Goal: Task Accomplishment & Management: Use online tool/utility

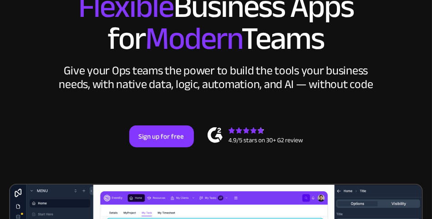
scroll to position [60, 0]
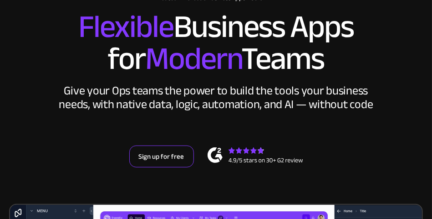
click at [165, 159] on link "Sign up for free" at bounding box center [161, 156] width 65 height 22
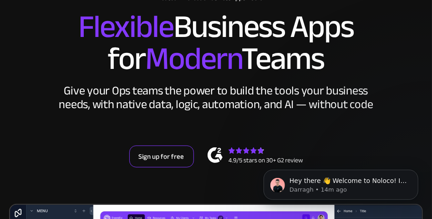
scroll to position [0, 0]
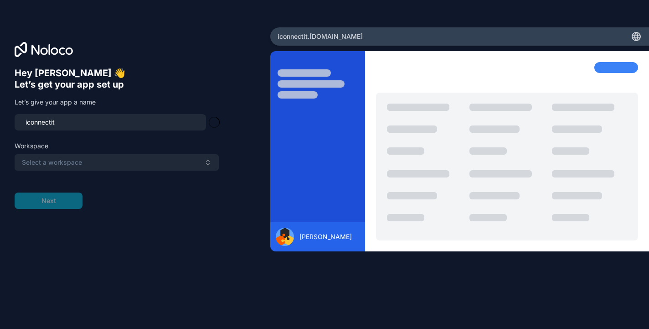
type input "iconnectit-app"
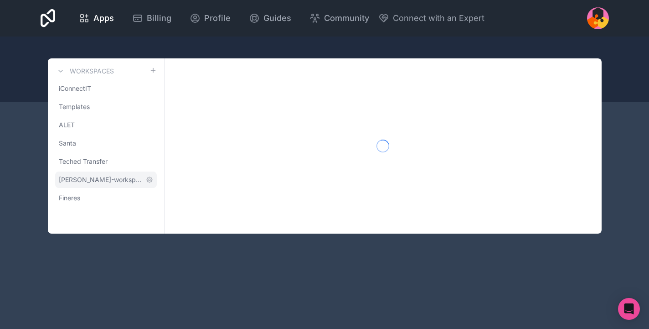
click at [73, 185] on link "[PERSON_NAME]-workspace" at bounding box center [106, 179] width 102 height 16
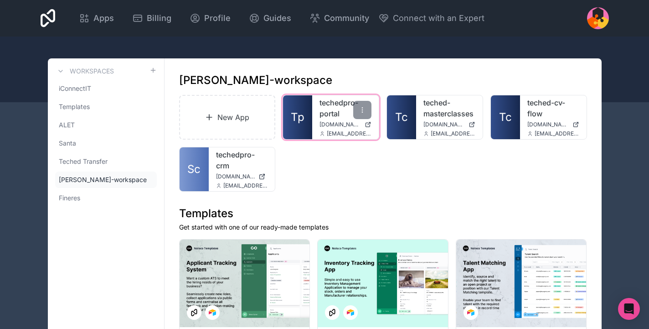
click at [336, 112] on link "techedpro-portal" at bounding box center [345, 108] width 52 height 22
